Goal: Use online tool/utility: Use online tool/utility

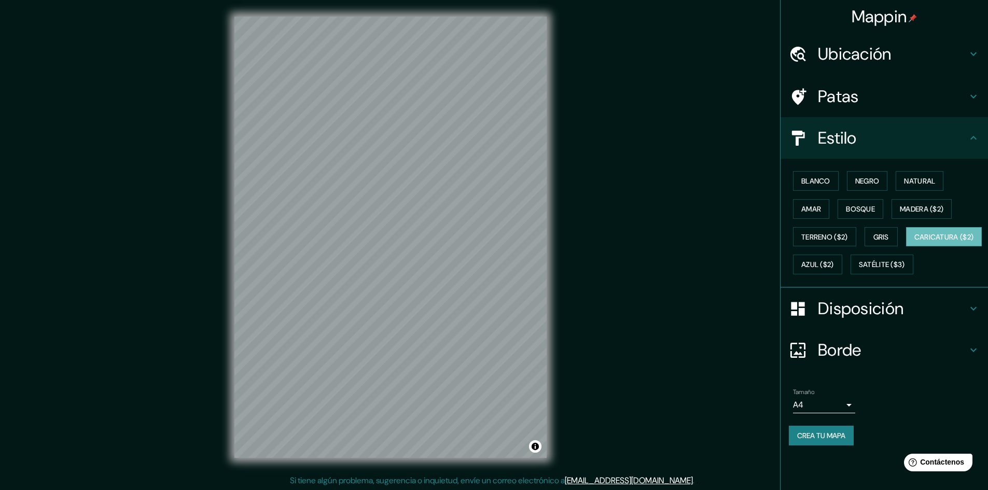
scroll to position [1, 0]
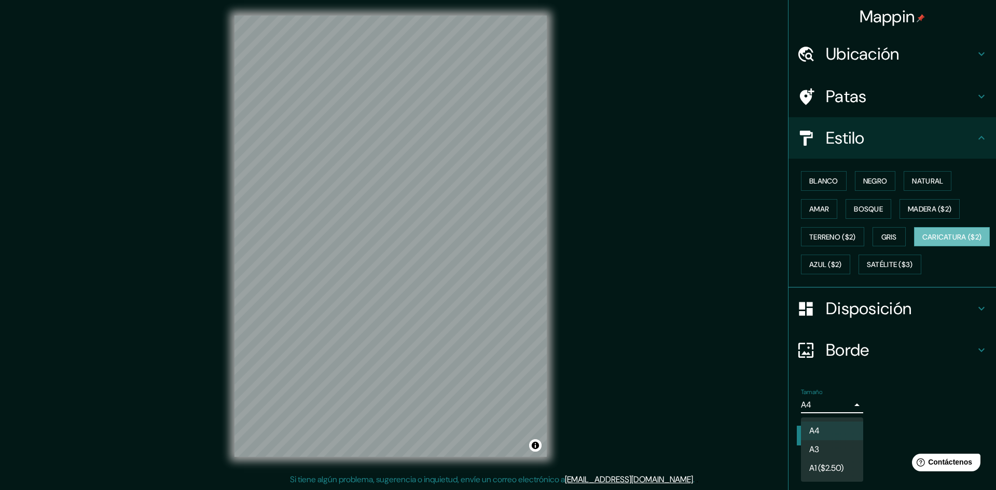
drag, startPoint x: 802, startPoint y: 433, endPoint x: 811, endPoint y: 434, distance: 9.9
click at [811, 434] on body "Mappin Ubicación Mocoa, [GEOGRAPHIC_DATA], [GEOGRAPHIC_DATA] Patas Estilo Blanc…" at bounding box center [498, 244] width 996 height 490
click at [882, 407] on div at bounding box center [498, 245] width 996 height 490
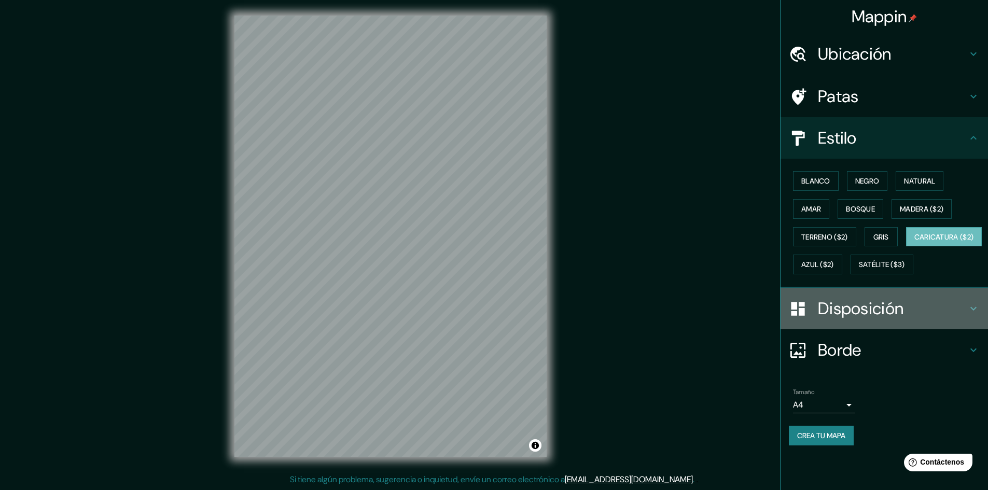
click at [977, 315] on icon at bounding box center [974, 308] width 12 height 12
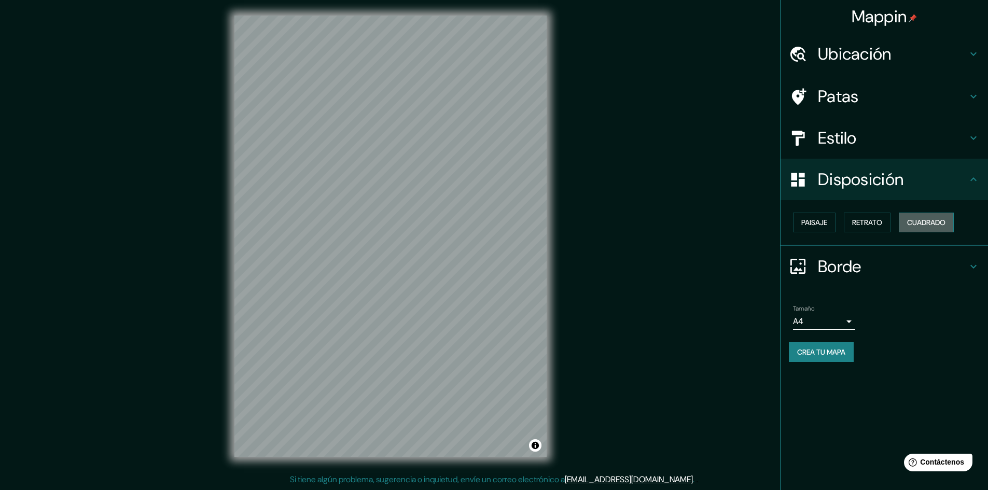
click at [920, 219] on font "Cuadrado" at bounding box center [926, 222] width 38 height 9
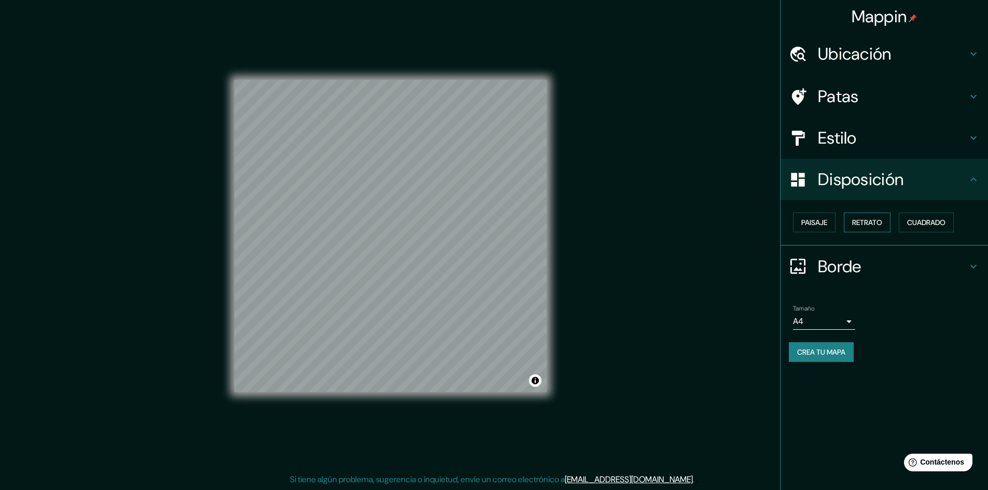
click at [881, 219] on font "Retrato" at bounding box center [867, 222] width 30 height 9
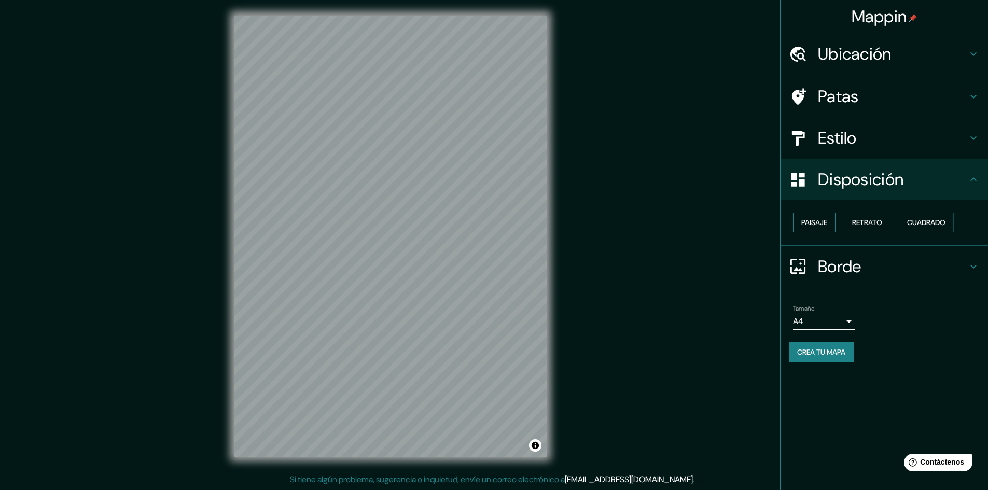
click at [836, 218] on button "Paisaje" at bounding box center [814, 223] width 43 height 20
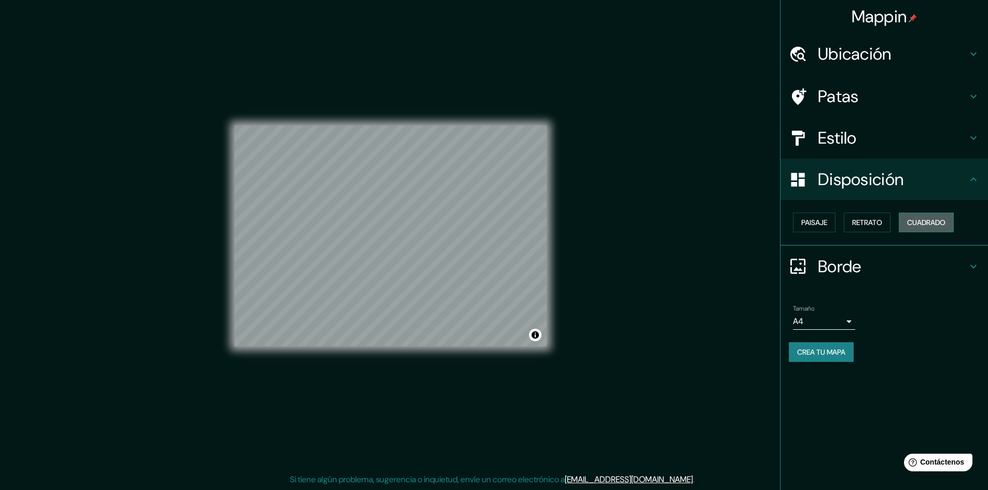
click at [927, 224] on font "Cuadrado" at bounding box center [926, 222] width 38 height 9
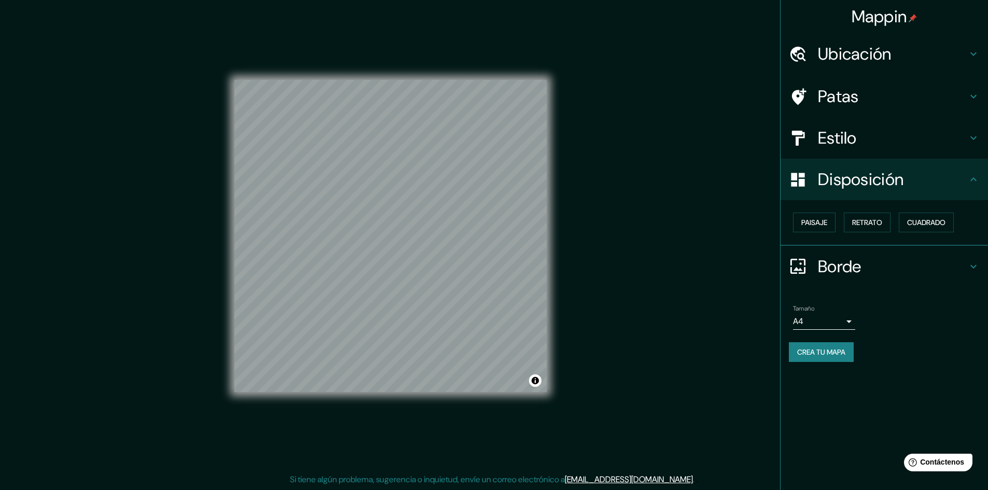
scroll to position [0, 0]
click at [975, 99] on icon at bounding box center [974, 96] width 12 height 12
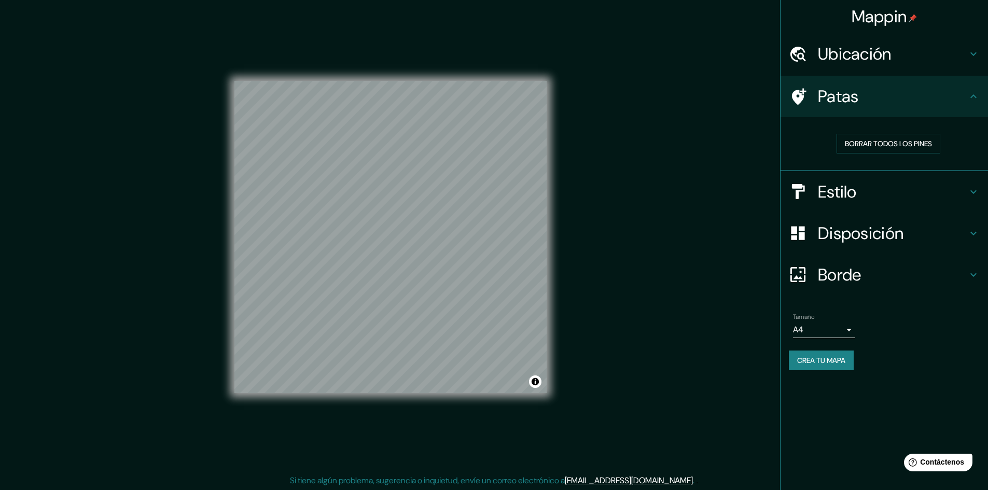
click at [696, 155] on div "Mappin Ubicación Mocoa, [GEOGRAPHIC_DATA], [GEOGRAPHIC_DATA] Patas Borrar todos…" at bounding box center [494, 245] width 988 height 491
click at [535, 380] on button "Activar o desactivar atribución" at bounding box center [535, 382] width 12 height 12
